Goal: Task Accomplishment & Management: Manage account settings

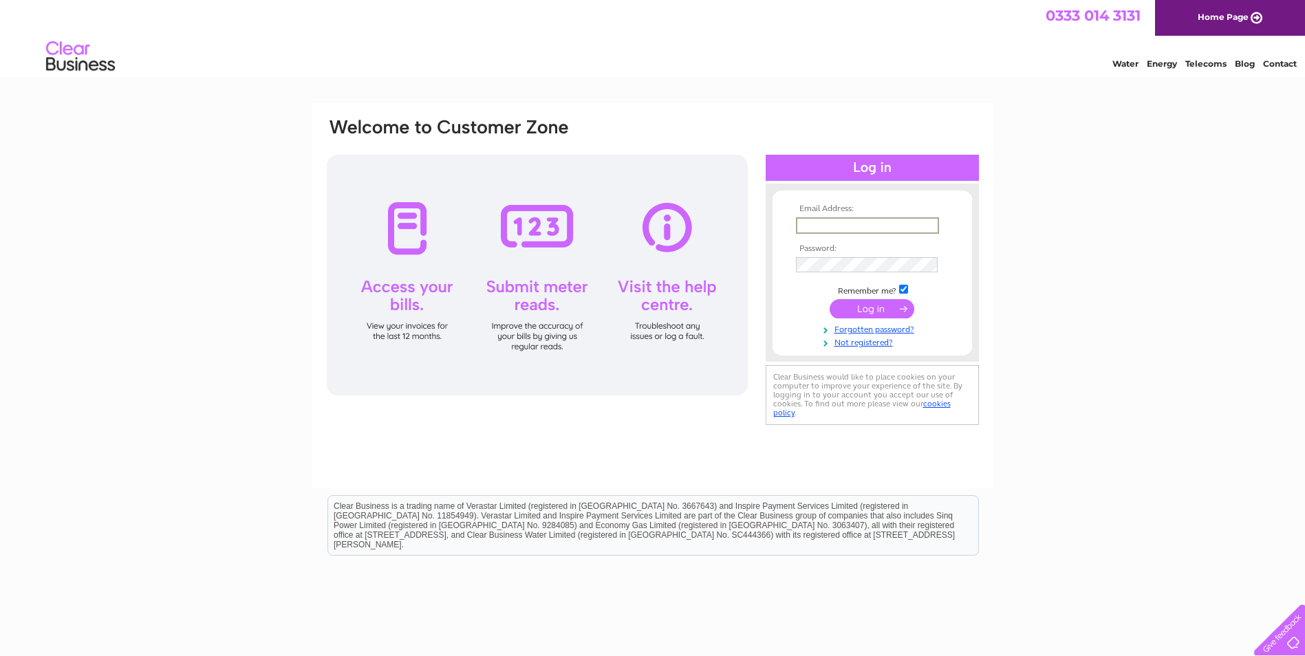
click at [843, 224] on input "text" at bounding box center [867, 225] width 143 height 17
click at [876, 230] on input "text" at bounding box center [867, 225] width 143 height 17
type input "Stephen.Martin@rwe.com"
click at [860, 305] on input "submit" at bounding box center [871, 307] width 85 height 19
click at [868, 306] on input "submit" at bounding box center [871, 308] width 85 height 19
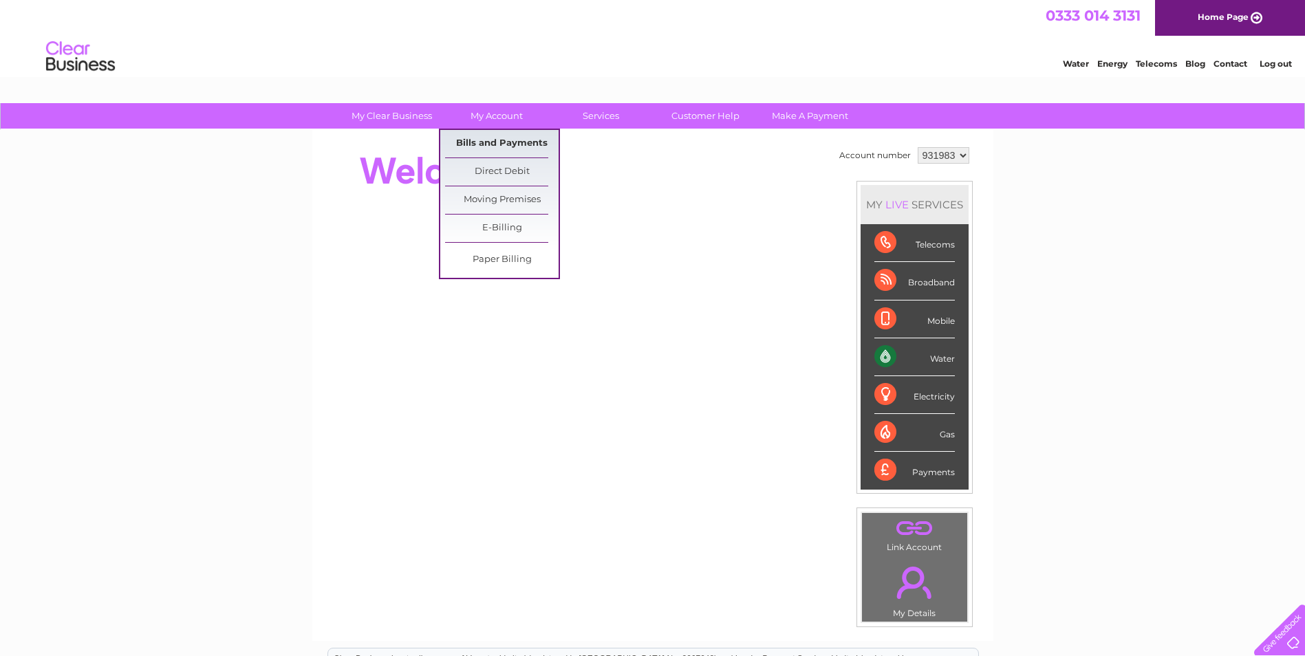
click at [496, 146] on link "Bills and Payments" at bounding box center [501, 144] width 113 height 28
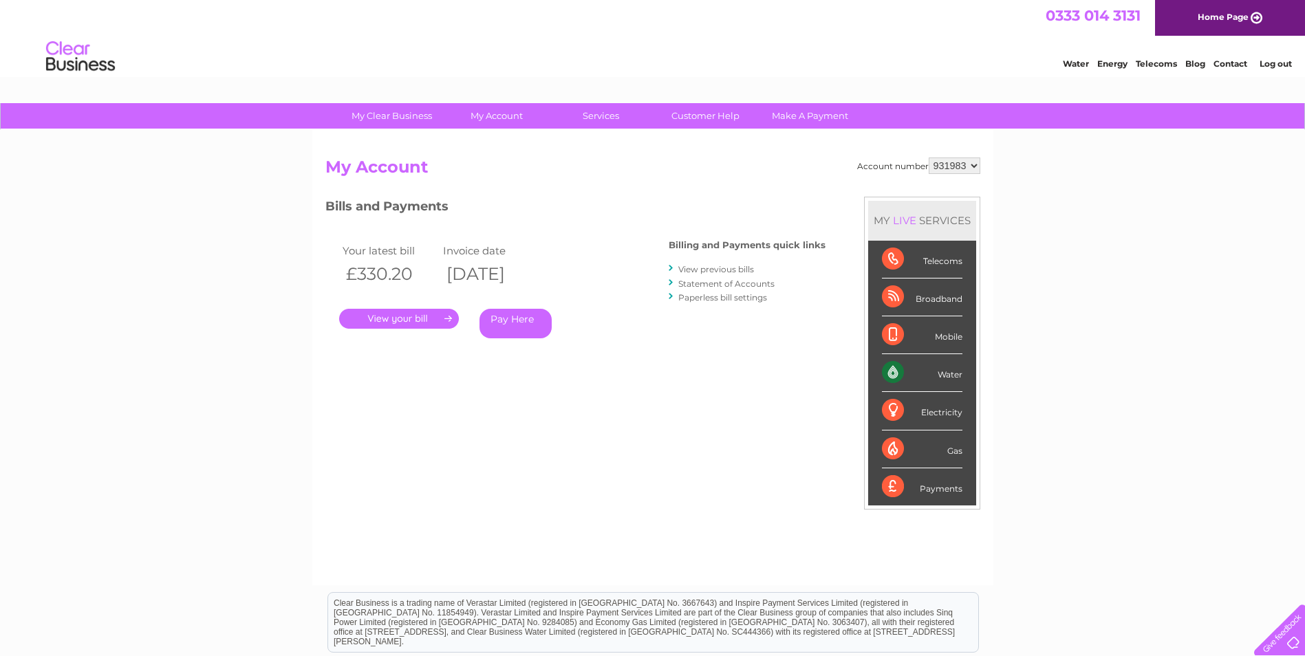
click at [396, 314] on link "." at bounding box center [399, 319] width 120 height 20
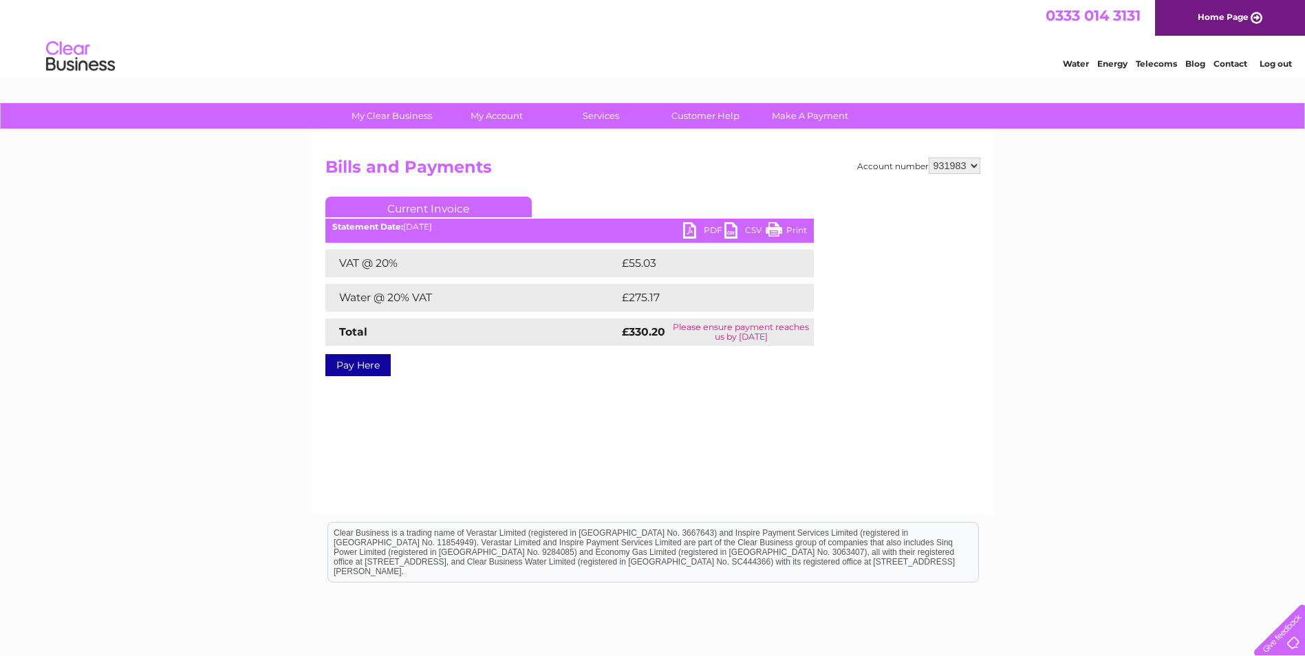
click at [693, 231] on link "PDF" at bounding box center [703, 232] width 41 height 20
